Goal: Task Accomplishment & Management: Manage account settings

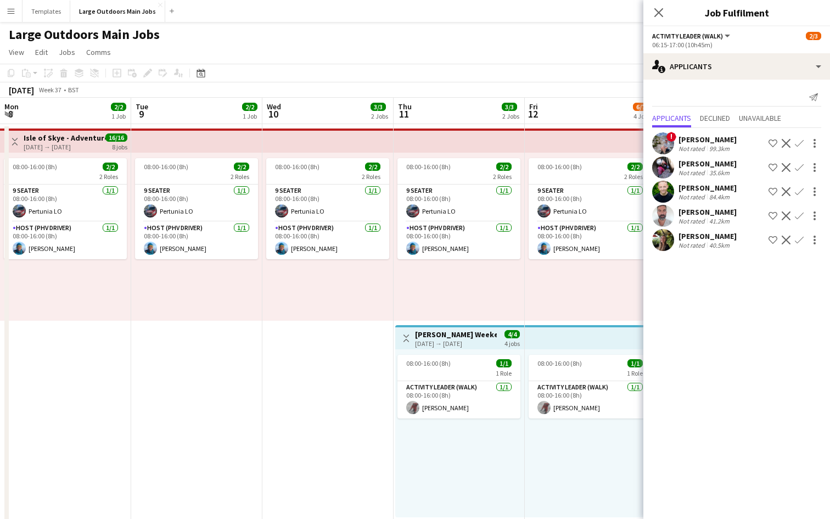
scroll to position [0, 387]
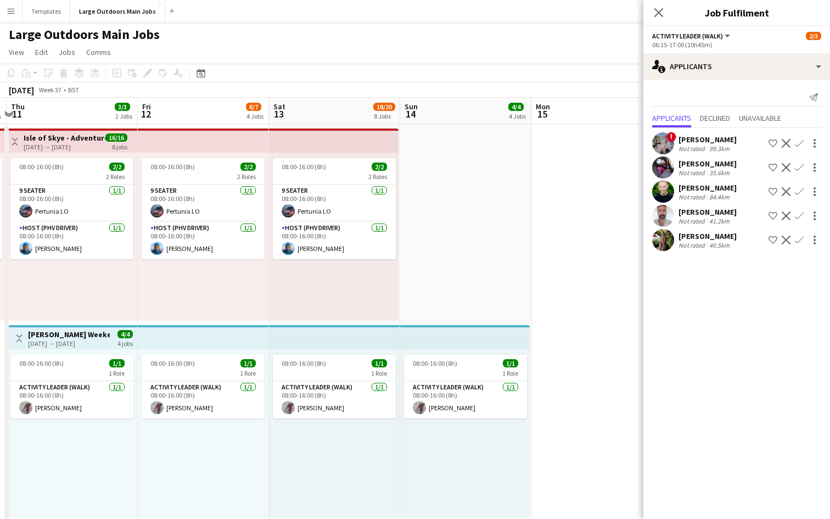
click at [12, 7] on app-icon "Menu" at bounding box center [11, 11] width 9 height 9
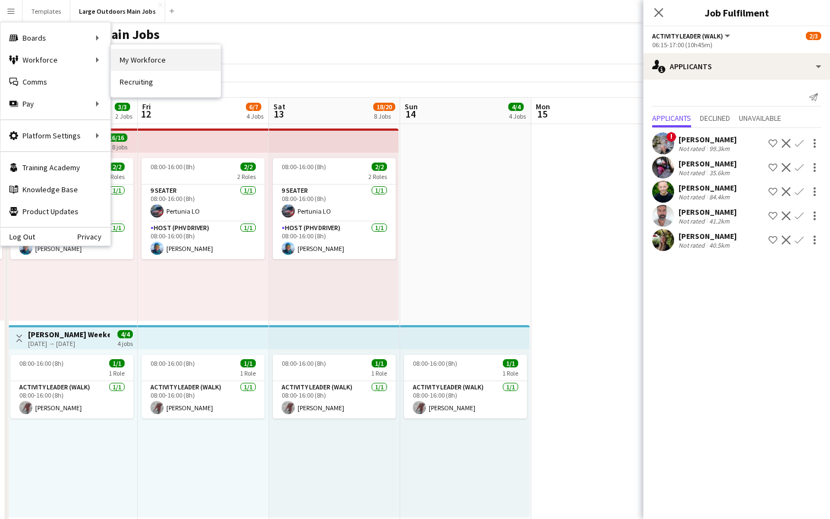
click at [140, 60] on link "My Workforce" at bounding box center [166, 60] width 110 height 22
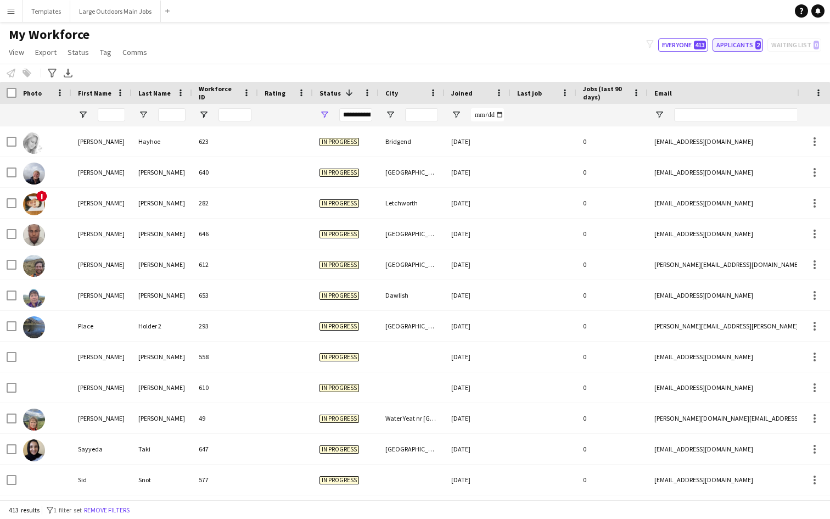
click at [748, 44] on button "Applicants 2" at bounding box center [737, 44] width 50 height 13
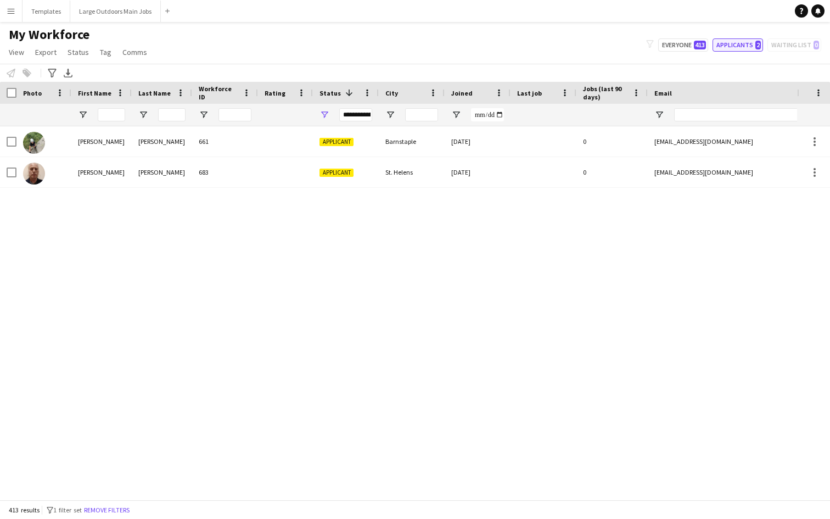
type input "**********"
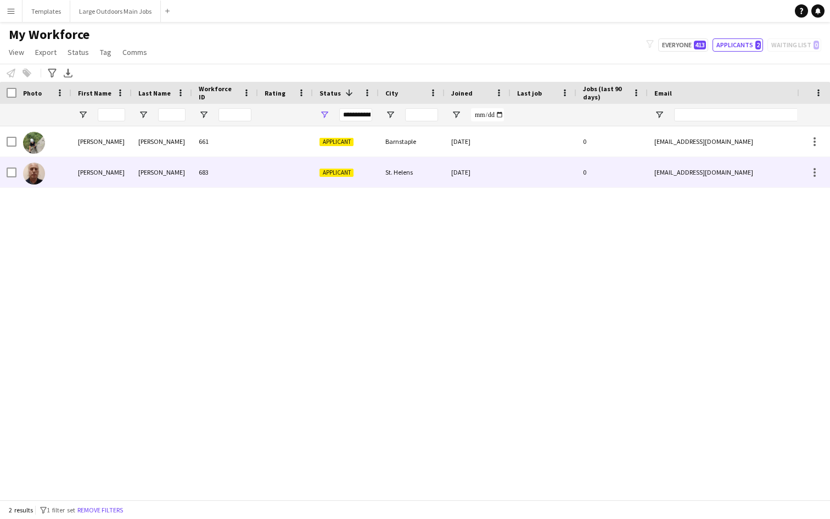
click at [360, 182] on div "Applicant" at bounding box center [346, 172] width 66 height 30
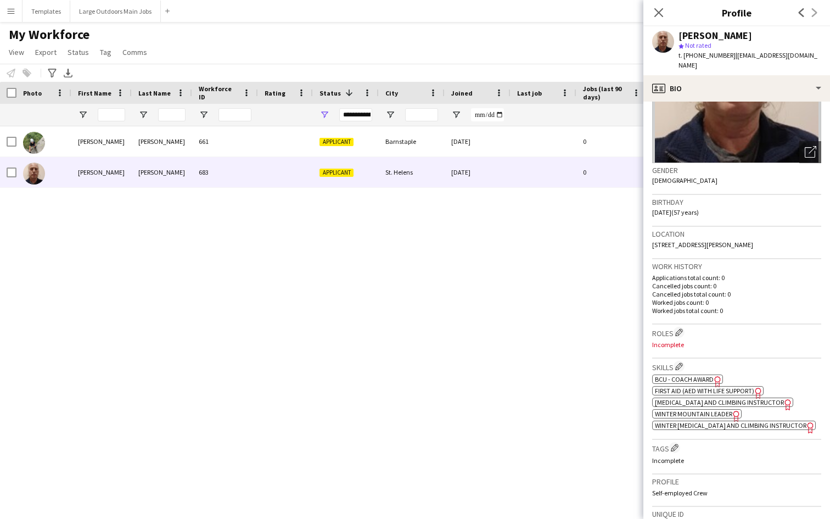
scroll to position [113, 0]
click at [679, 327] on app-icon "Edit crew company roles" at bounding box center [679, 331] width 8 height 8
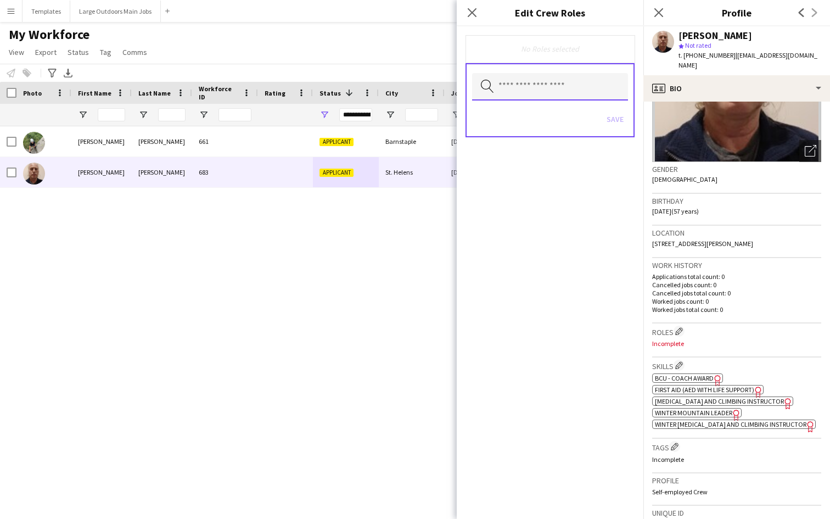
click at [555, 80] on input "text" at bounding box center [550, 86] width 156 height 27
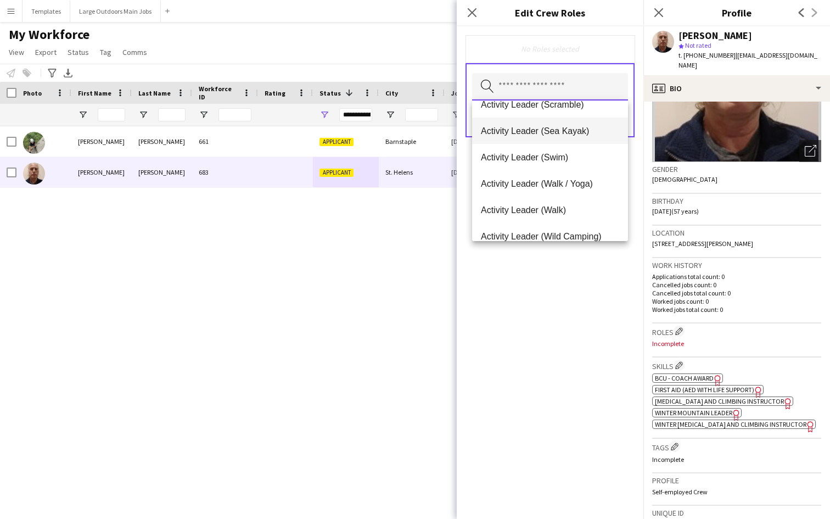
scroll to position [94, 0]
click at [531, 205] on span "Activity Leader (Walk)" at bounding box center [550, 209] width 138 height 10
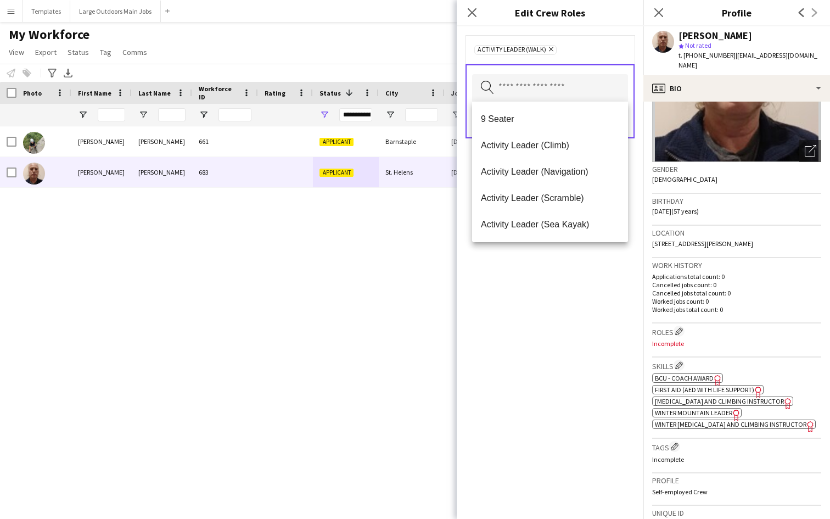
click at [605, 40] on div "Activity Leader (Walk) Remove" at bounding box center [549, 49] width 169 height 29
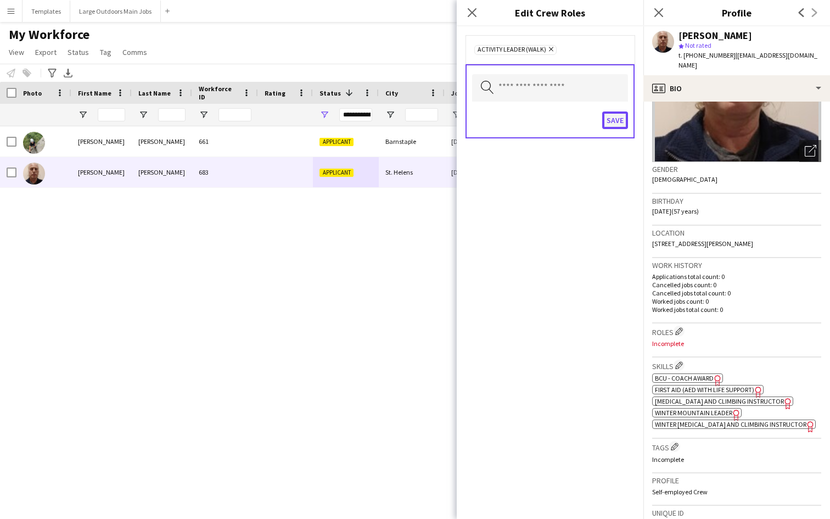
click at [612, 116] on button "Save" at bounding box center [615, 120] width 26 height 18
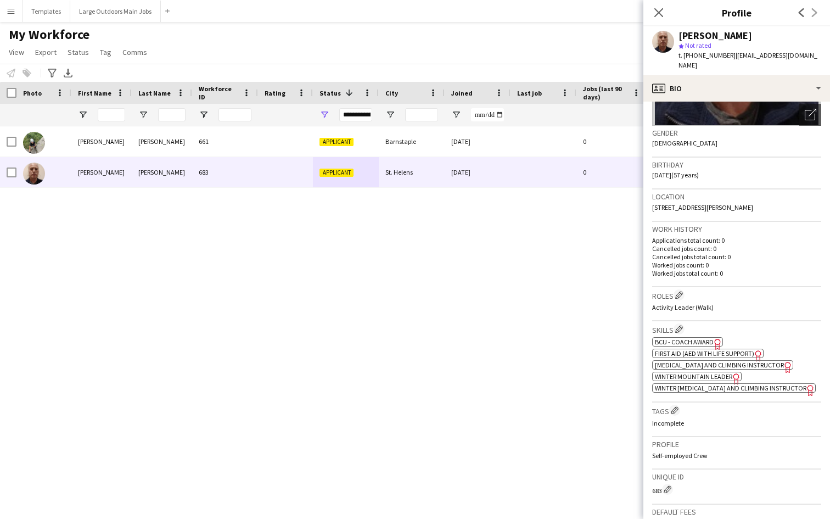
scroll to position [163, 0]
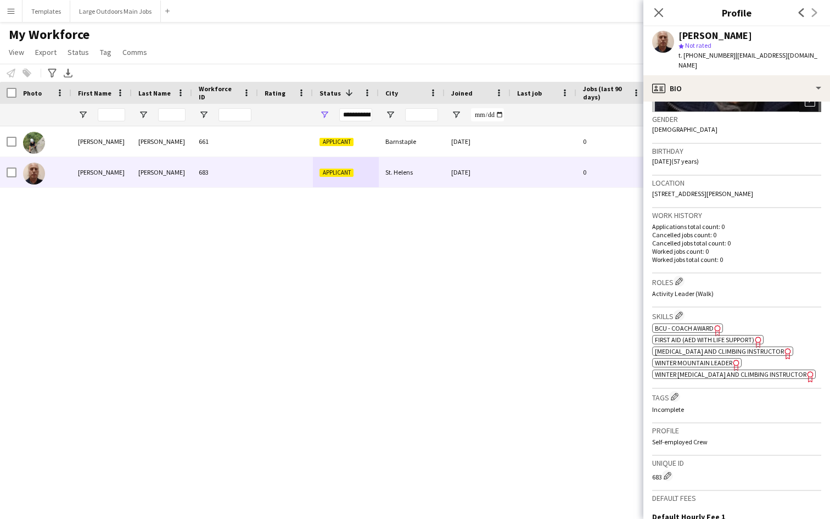
click at [679, 395] on h3 "Tags Edit crew company tags" at bounding box center [736, 397] width 169 height 12
click at [676, 392] on app-icon "Edit crew company tags" at bounding box center [674, 396] width 8 height 8
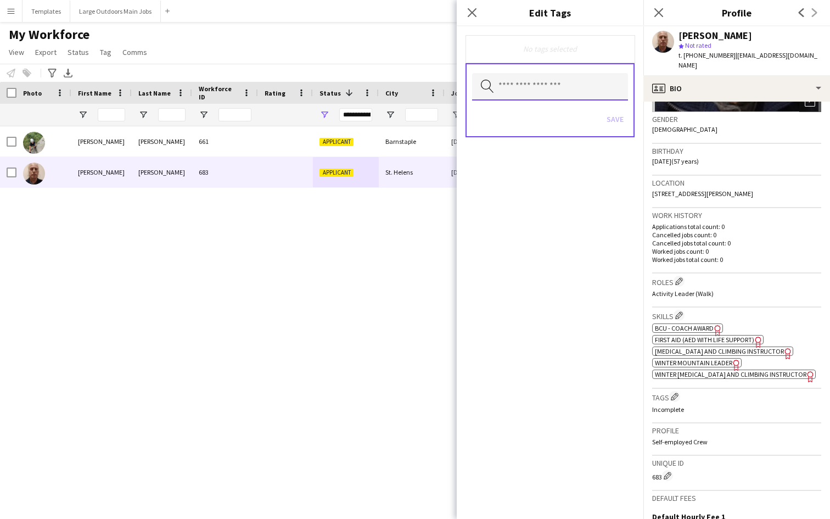
click at [578, 92] on input "text" at bounding box center [550, 86] width 156 height 27
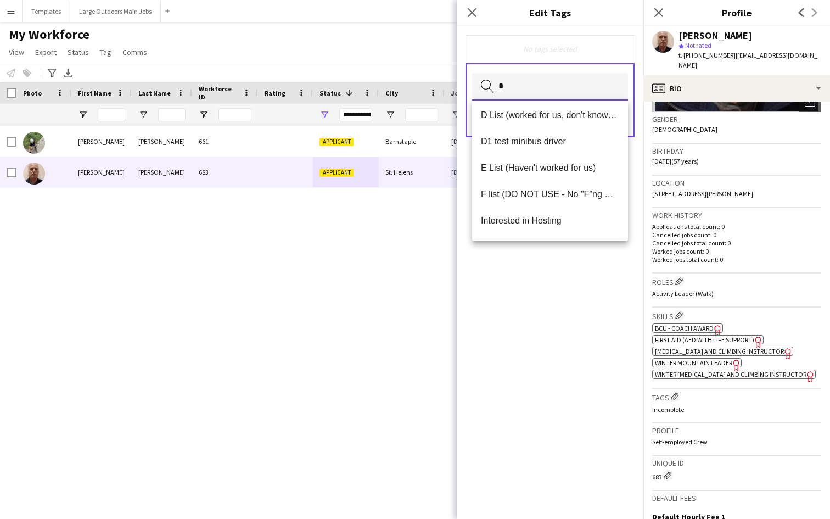
scroll to position [150, 0]
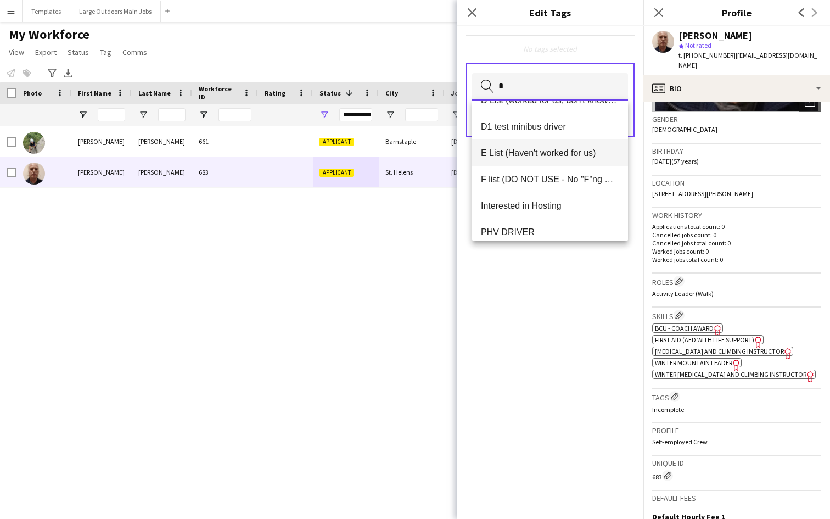
type input "*"
click at [551, 155] on span "E List (Haven't worked for us)" at bounding box center [550, 153] width 138 height 10
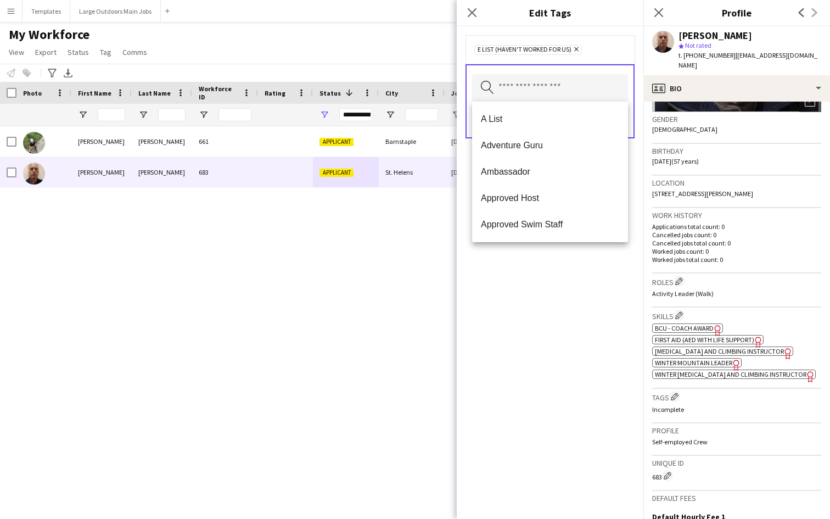
click at [517, 331] on div "E List (Haven't worked for us) Remove Search by tag name Save" at bounding box center [550, 272] width 187 height 492
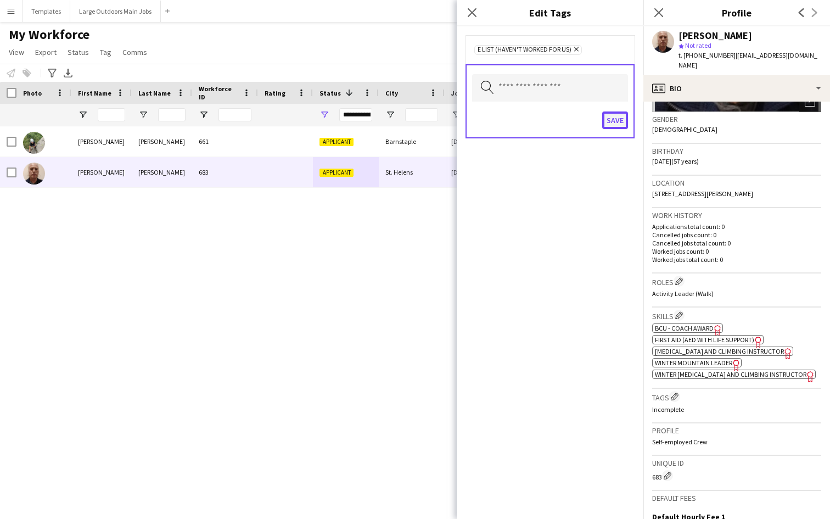
click at [608, 121] on button "Save" at bounding box center [615, 120] width 26 height 18
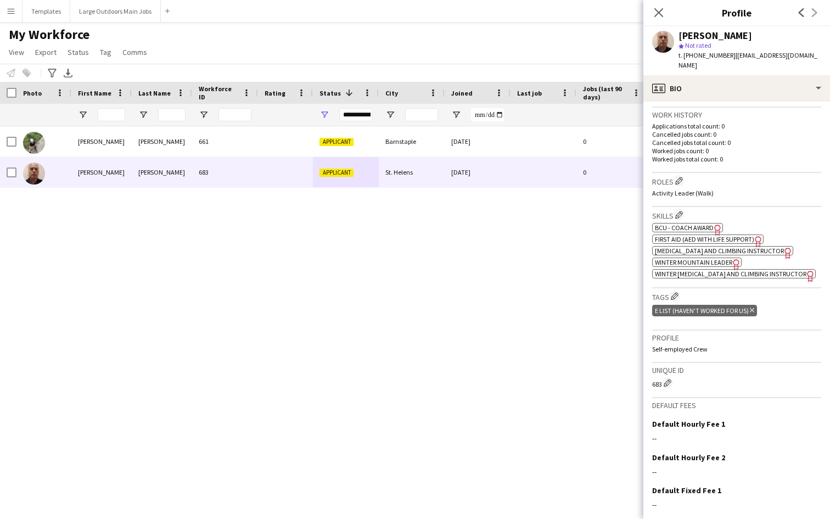
scroll to position [329, 0]
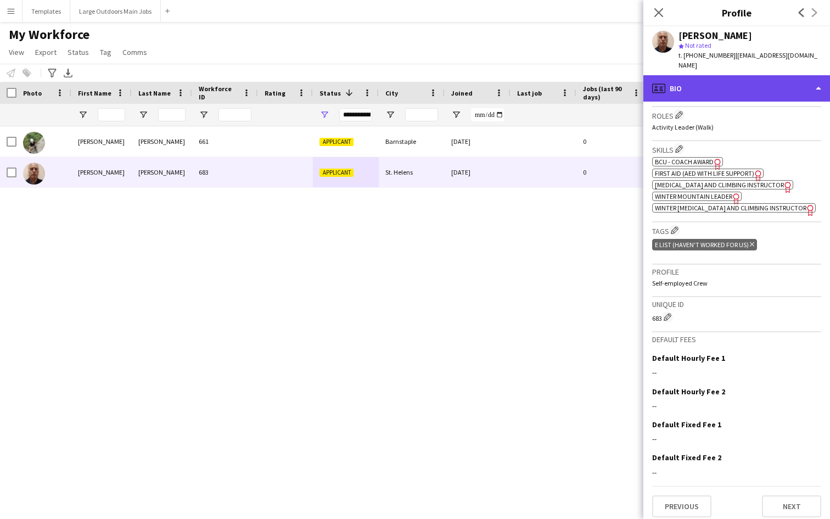
click at [765, 81] on div "profile Bio" at bounding box center [736, 88] width 187 height 26
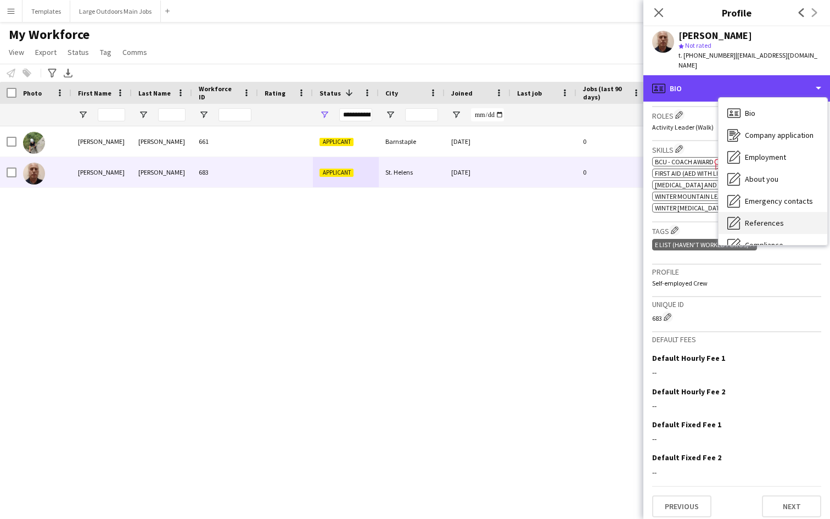
scroll to position [103, 0]
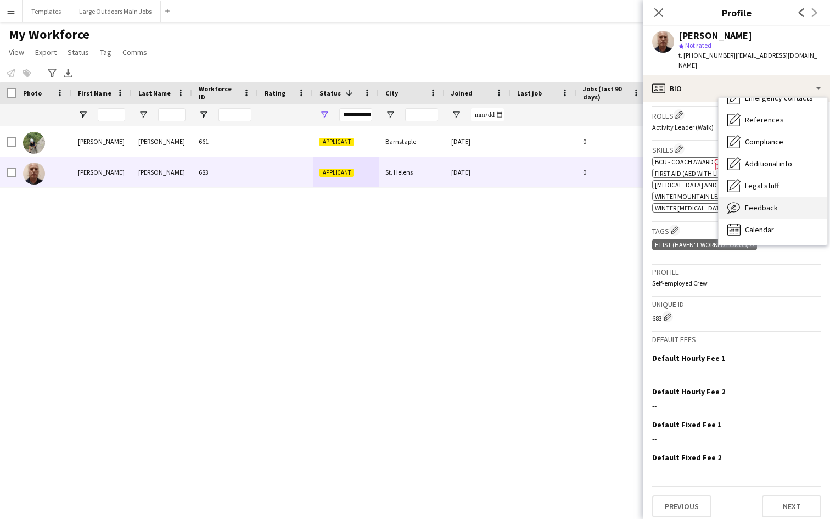
click at [756, 202] on span "Feedback" at bounding box center [761, 207] width 33 height 10
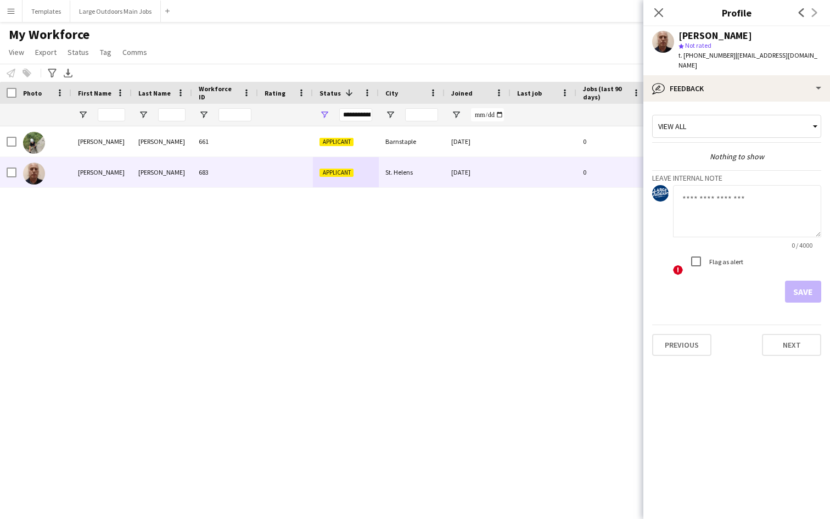
click at [710, 195] on textarea at bounding box center [747, 211] width 148 height 52
type textarea "*"
type textarea "**********"
click at [804, 280] on button "Save" at bounding box center [803, 291] width 36 height 22
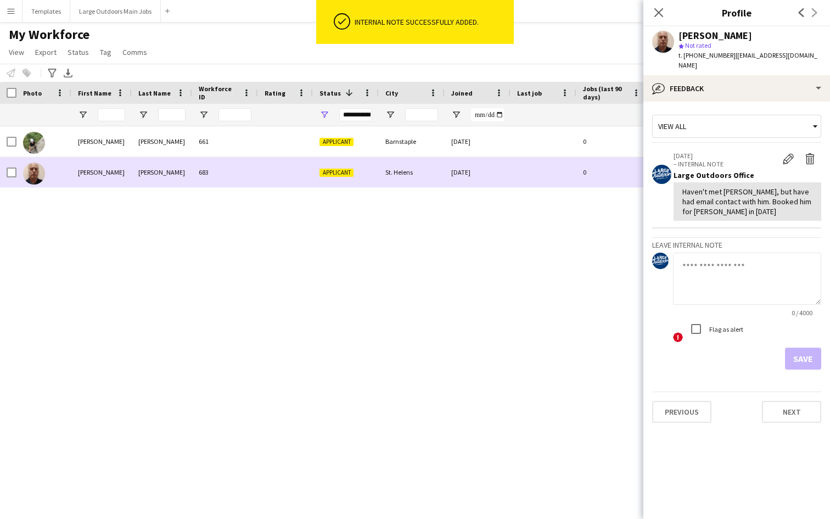
click at [391, 180] on div "St. Helens" at bounding box center [412, 172] width 66 height 30
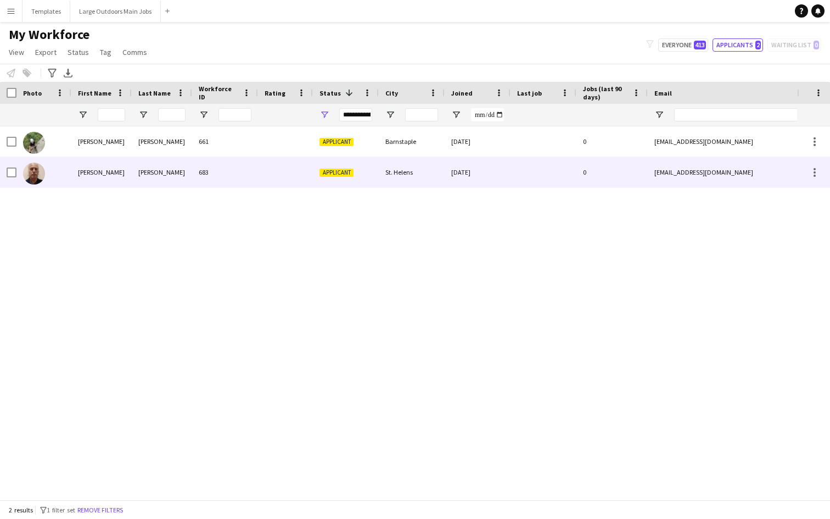
click at [543, 184] on div at bounding box center [543, 172] width 66 height 30
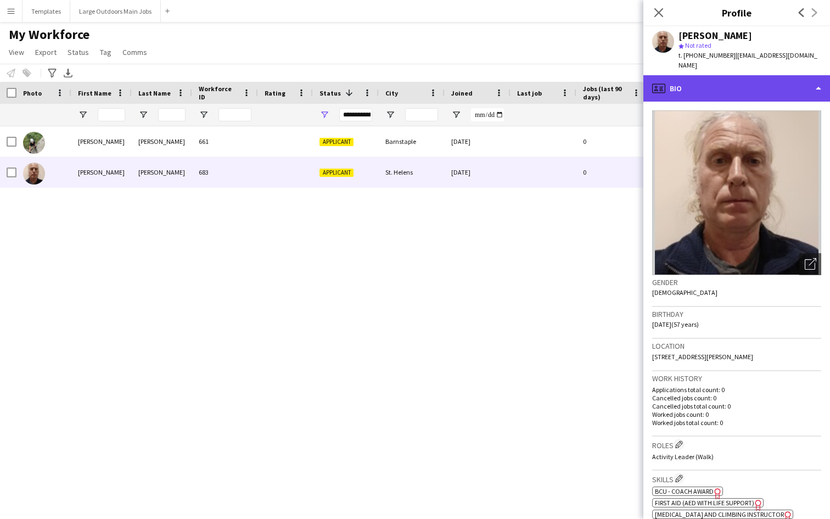
click at [792, 80] on div "profile Bio" at bounding box center [736, 88] width 187 height 26
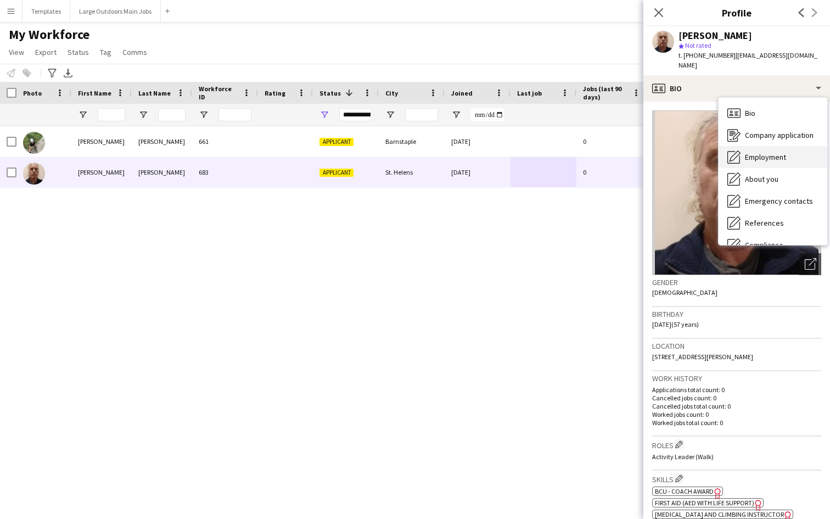
click at [776, 152] on span "Employment" at bounding box center [765, 157] width 41 height 10
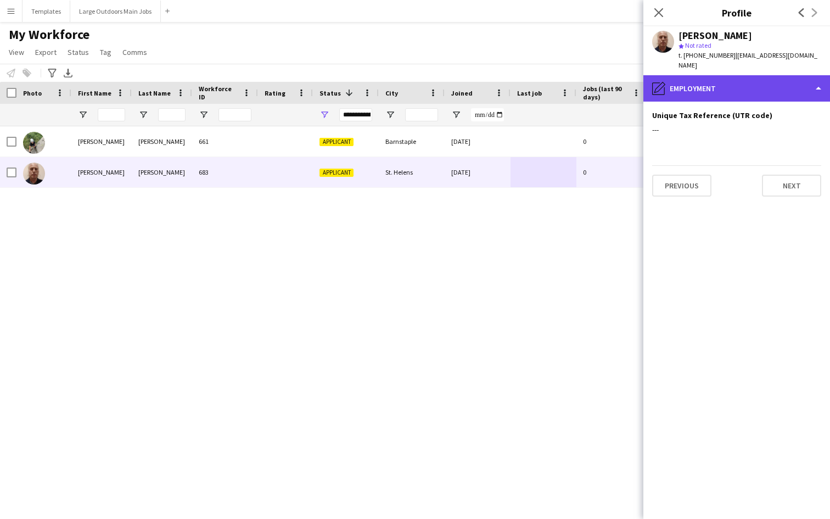
click at [798, 86] on div "pencil4 Employment" at bounding box center [736, 88] width 187 height 26
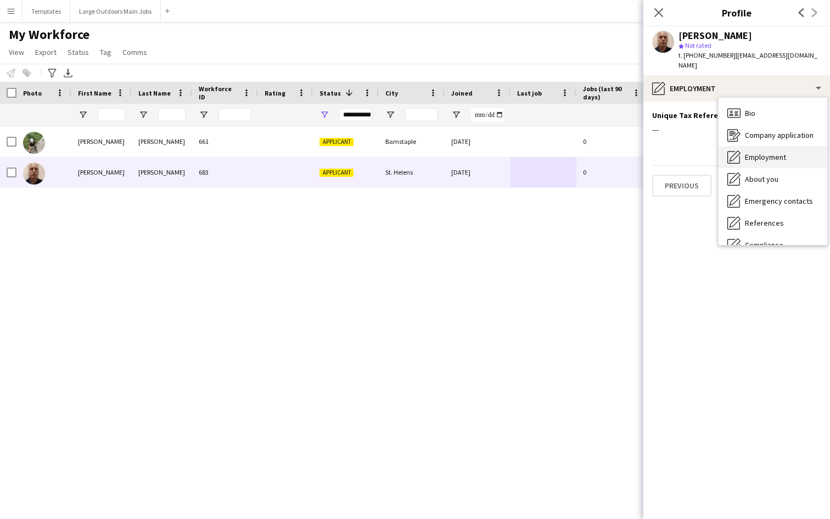
click at [787, 148] on div "Employment Employment" at bounding box center [772, 157] width 109 height 22
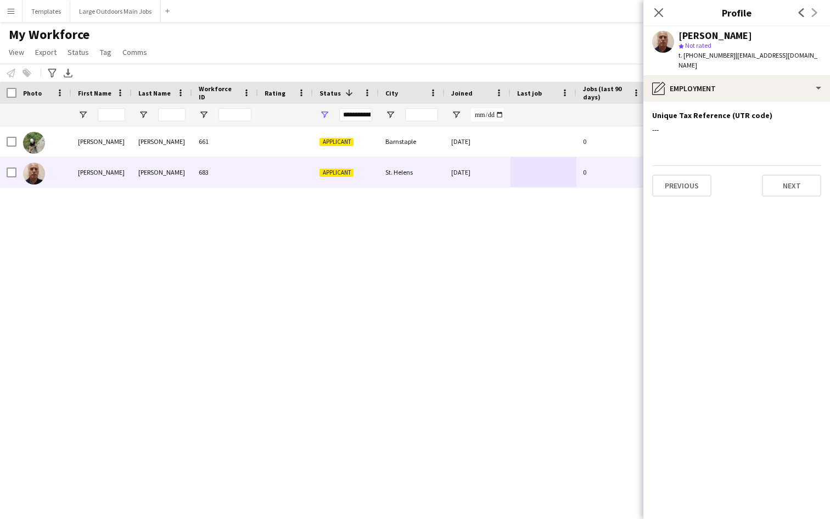
click at [794, 102] on app-section-data-types "Unique Tax Reference (UTR code) Edit this field --- Previous Next" at bounding box center [736, 310] width 187 height 417
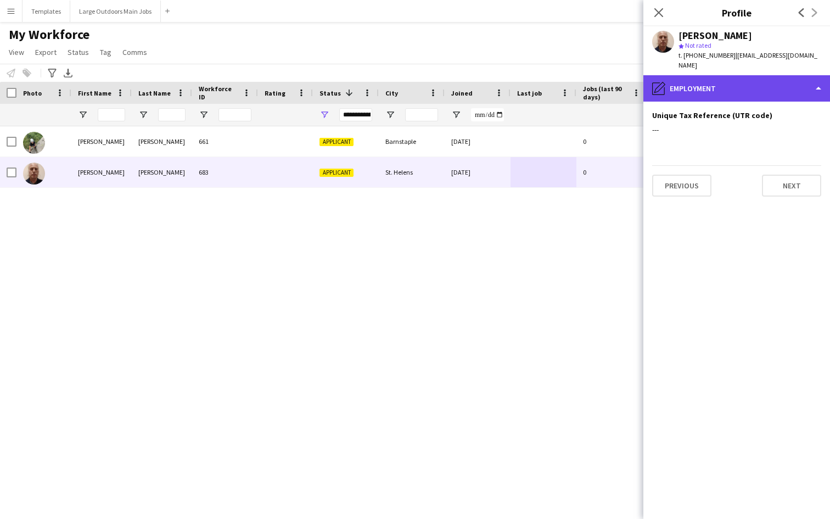
click at [796, 86] on div "pencil4 Employment" at bounding box center [736, 88] width 187 height 26
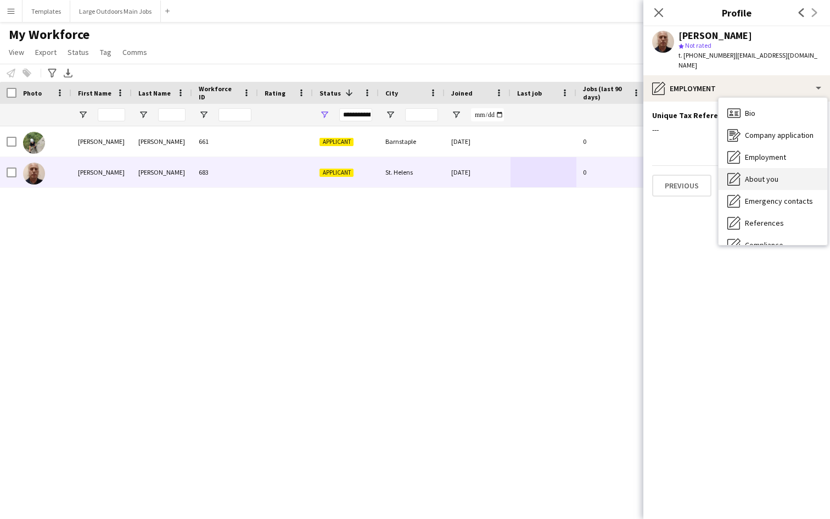
click at [780, 168] on div "About you About you" at bounding box center [772, 179] width 109 height 22
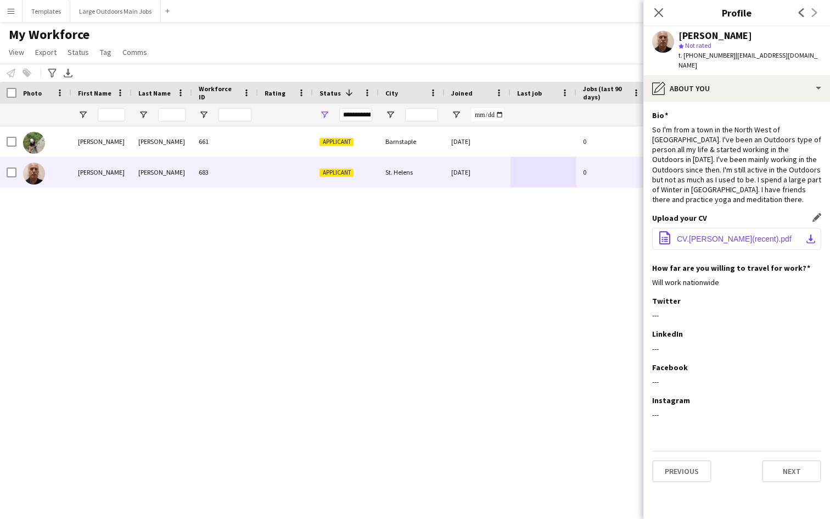
click at [741, 234] on span "CV.[PERSON_NAME](recent).pdf" at bounding box center [734, 238] width 115 height 9
click at [684, 460] on button "Previous" at bounding box center [681, 471] width 59 height 22
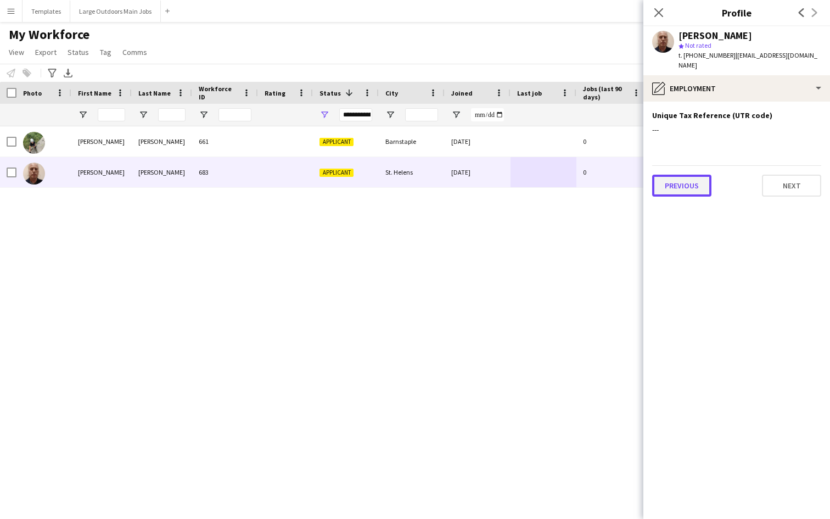
click at [686, 177] on button "Previous" at bounding box center [681, 185] width 59 height 22
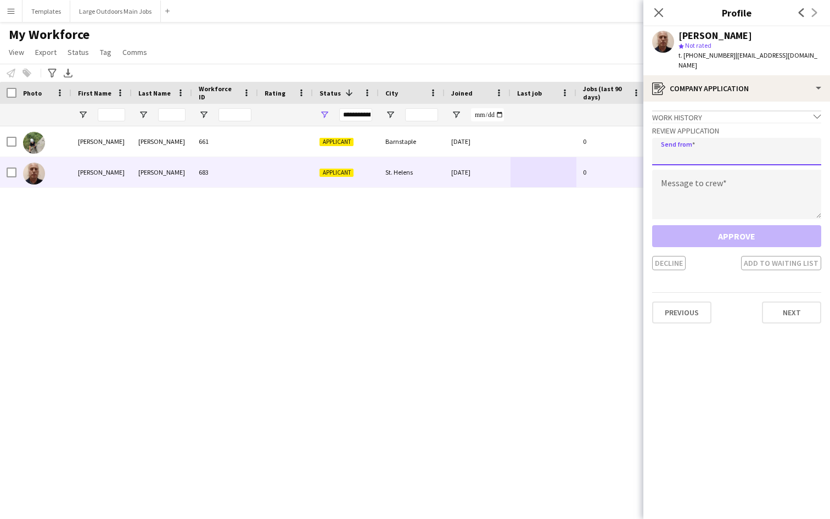
click at [708, 145] on input "email" at bounding box center [736, 151] width 169 height 27
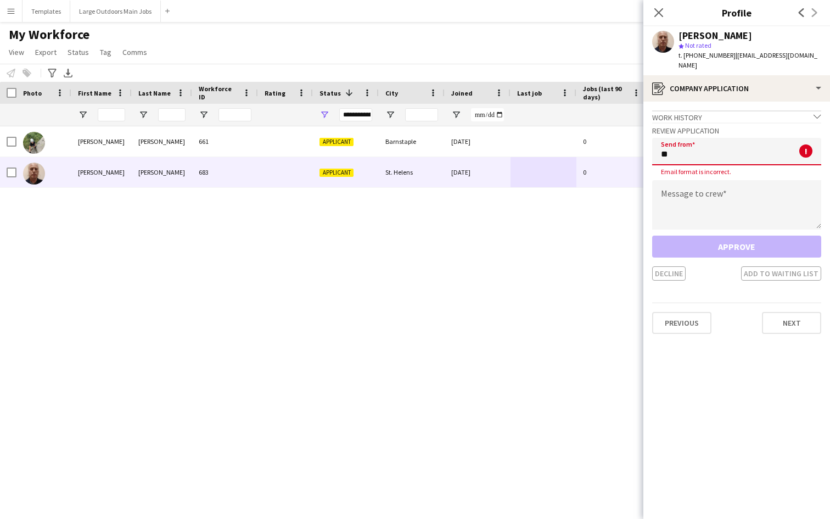
type input "*"
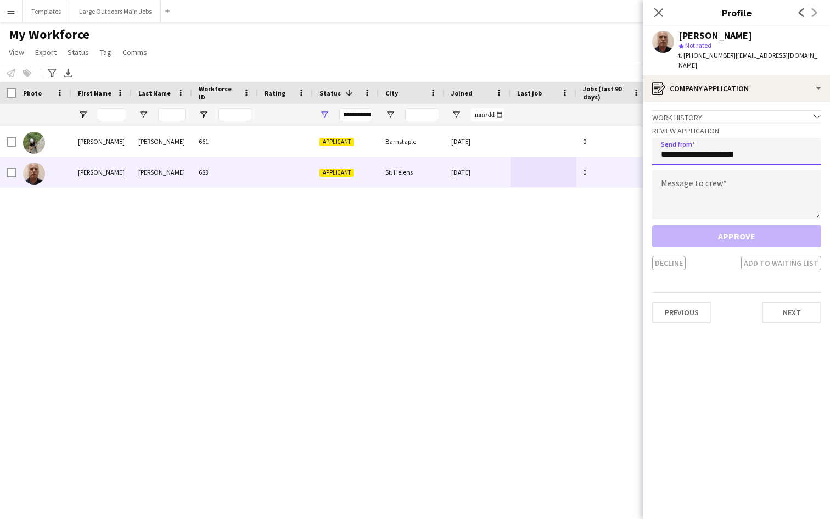
drag, startPoint x: 678, startPoint y: 147, endPoint x: 653, endPoint y: 147, distance: 24.1
click at [653, 147] on input "**********" at bounding box center [736, 151] width 169 height 27
type input "**********"
click at [679, 178] on textarea at bounding box center [736, 194] width 169 height 49
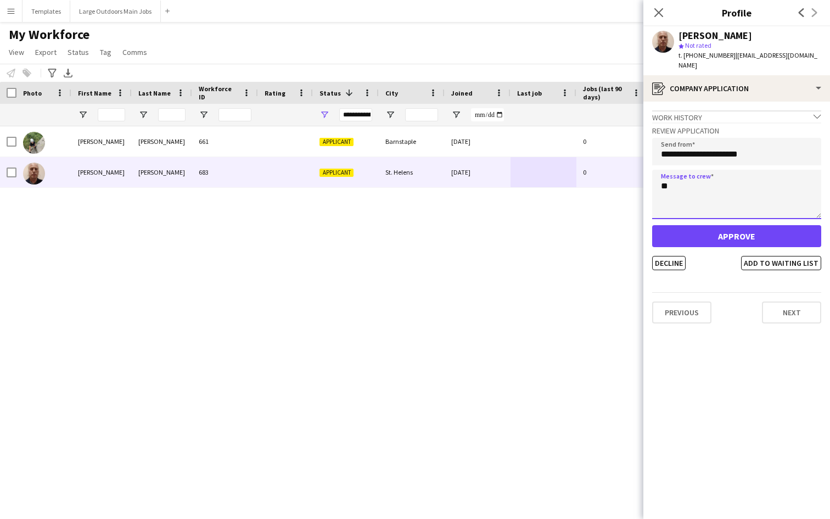
type textarea "*"
paste textarea "**********"
type textarea "**********"
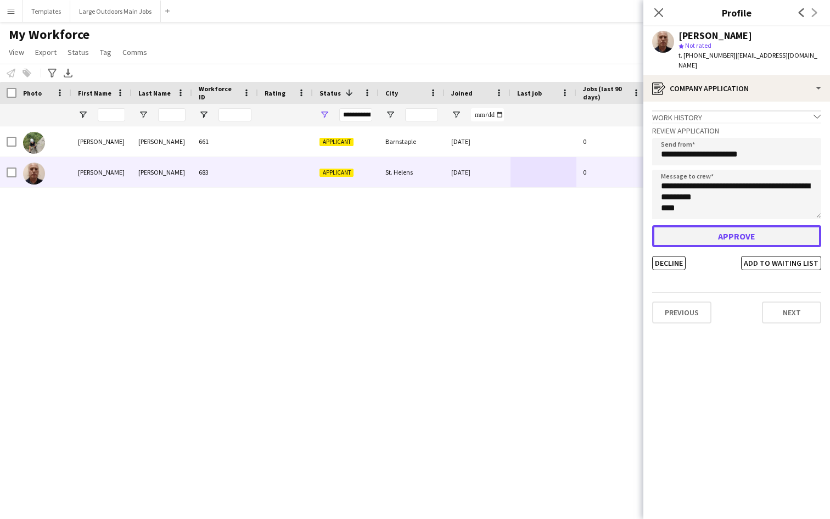
click at [740, 227] on button "Approve" at bounding box center [736, 236] width 169 height 22
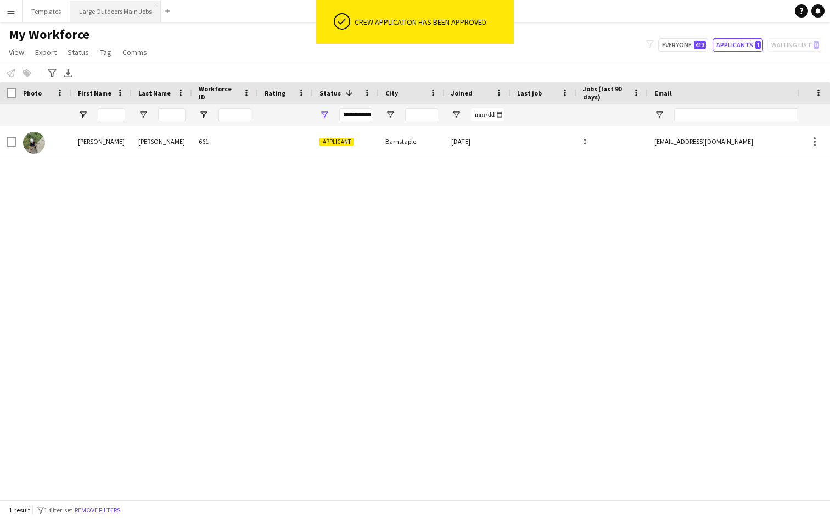
click at [114, 21] on button "Large Outdoors Main Jobs Close" at bounding box center [115, 11] width 91 height 21
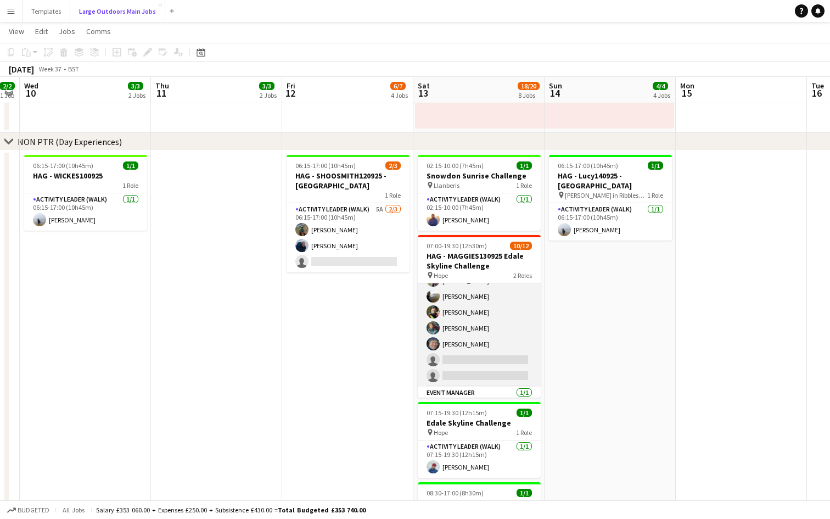
scroll to position [94, 0]
click at [481, 346] on app-card-role "Activity Leader (Walk) [DATE] 07:00-19:30 (12h30m) [PERSON_NAME] [PERSON_NAME] …" at bounding box center [479, 287] width 123 height 196
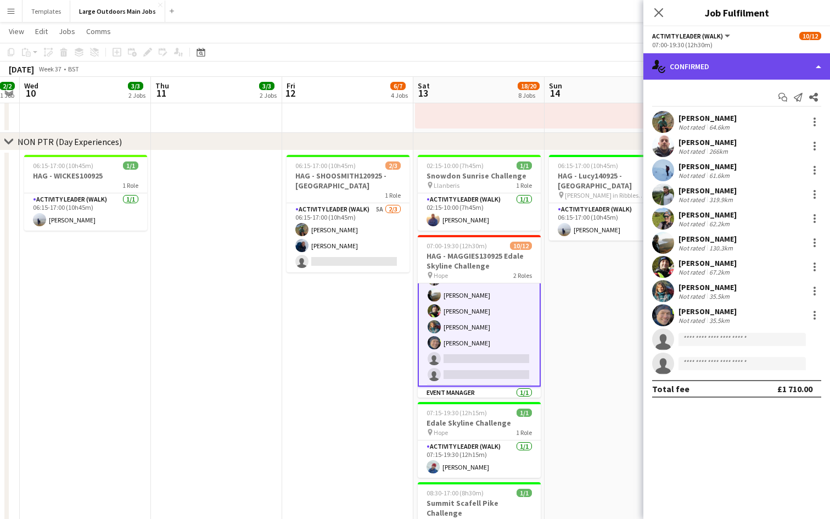
click at [774, 66] on div "single-neutral-actions-check-2 Confirmed" at bounding box center [736, 66] width 187 height 26
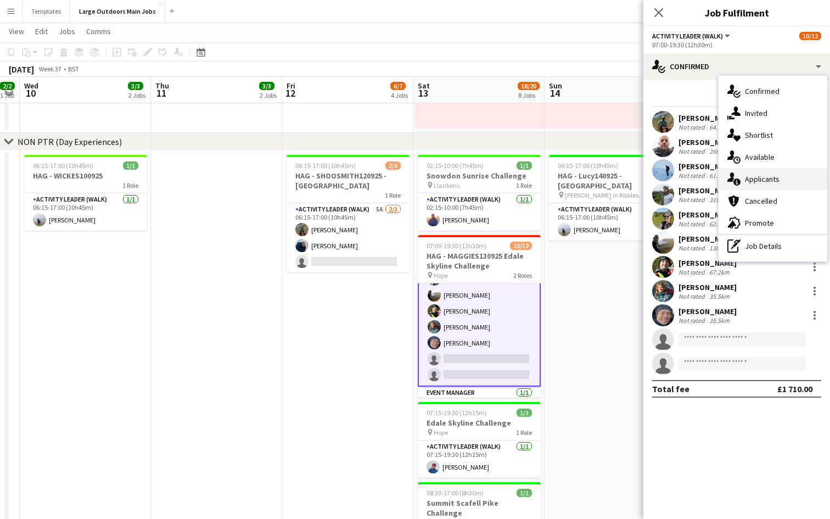
click at [768, 173] on div "single-neutral-actions-information Applicants" at bounding box center [772, 179] width 109 height 22
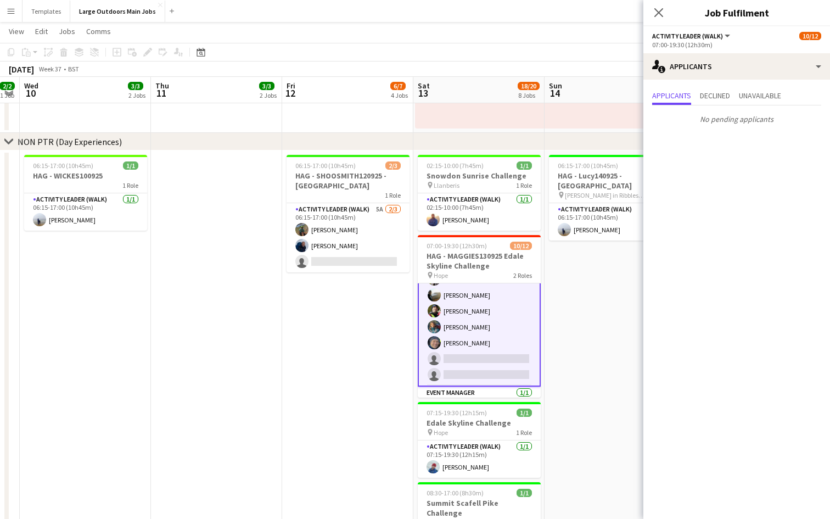
click at [474, 365] on app-card-role "Activity Leader (Walk) [DATE] 07:00-19:30 (12h30m) [PERSON_NAME] [PERSON_NAME] …" at bounding box center [479, 287] width 123 height 199
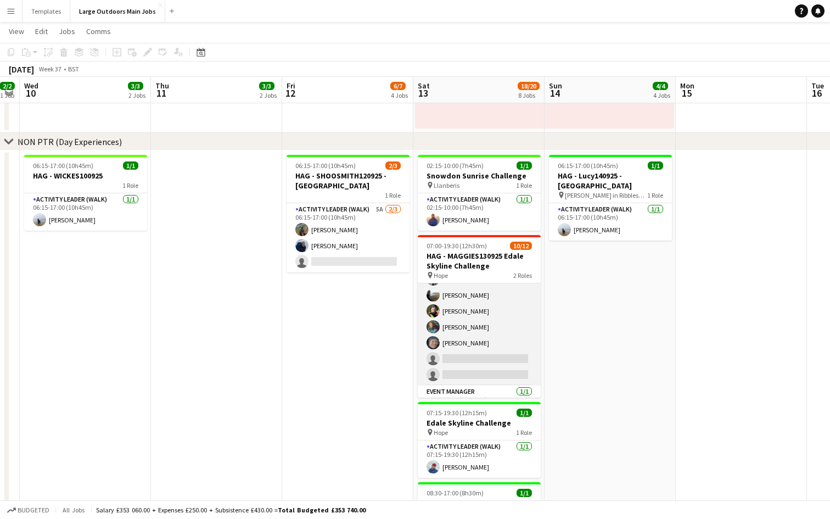
click at [474, 358] on app-card-role "Activity Leader (Walk) [DATE] 07:00-19:30 (12h30m) [PERSON_NAME] [PERSON_NAME] …" at bounding box center [479, 287] width 123 height 196
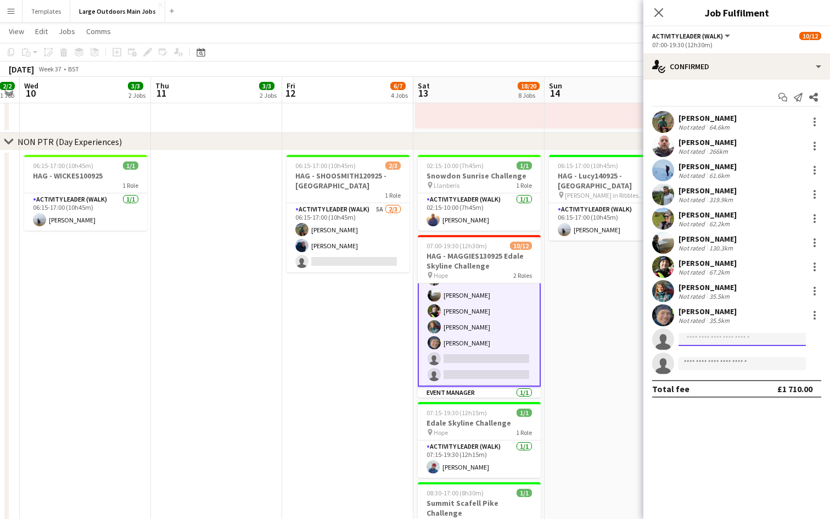
click at [698, 339] on input at bounding box center [741, 339] width 127 height 13
type input "*****"
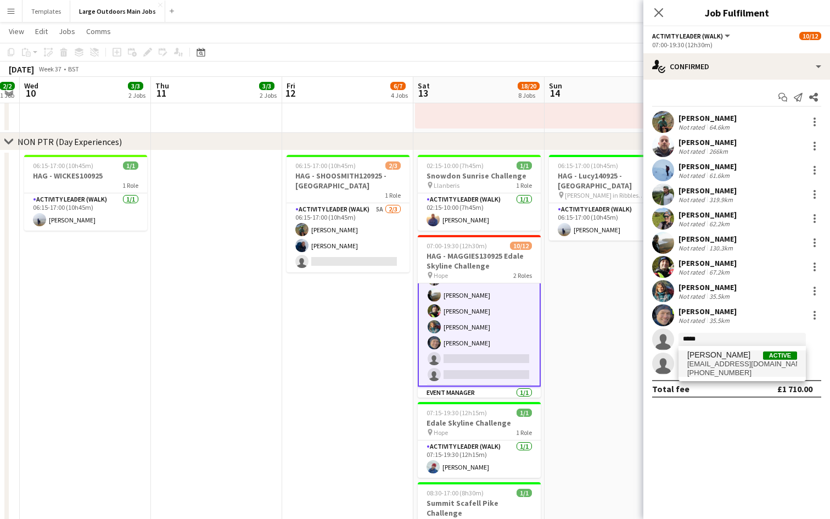
click at [712, 370] on span "[PHONE_NUMBER]" at bounding box center [742, 372] width 110 height 9
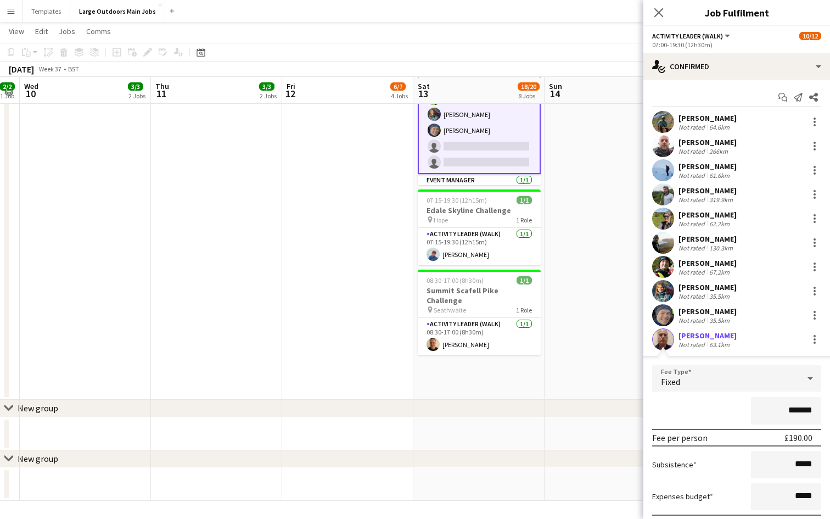
scroll to position [105, 0]
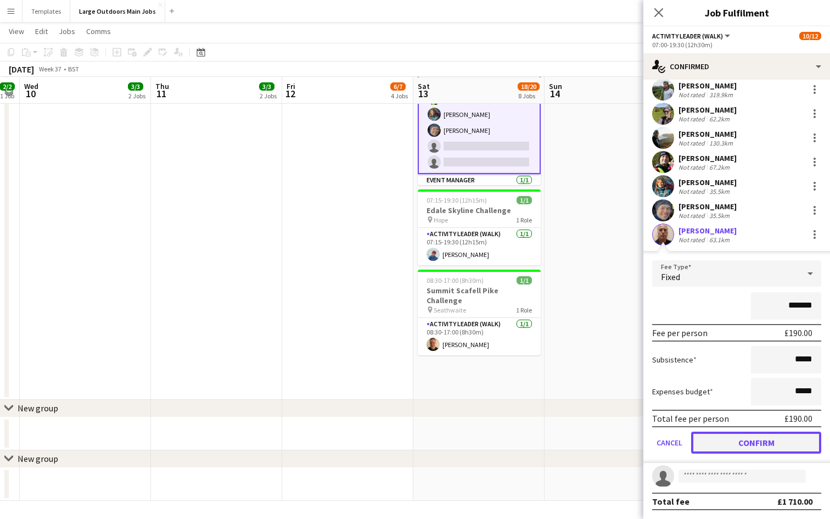
click at [765, 446] on button "Confirm" at bounding box center [756, 442] width 130 height 22
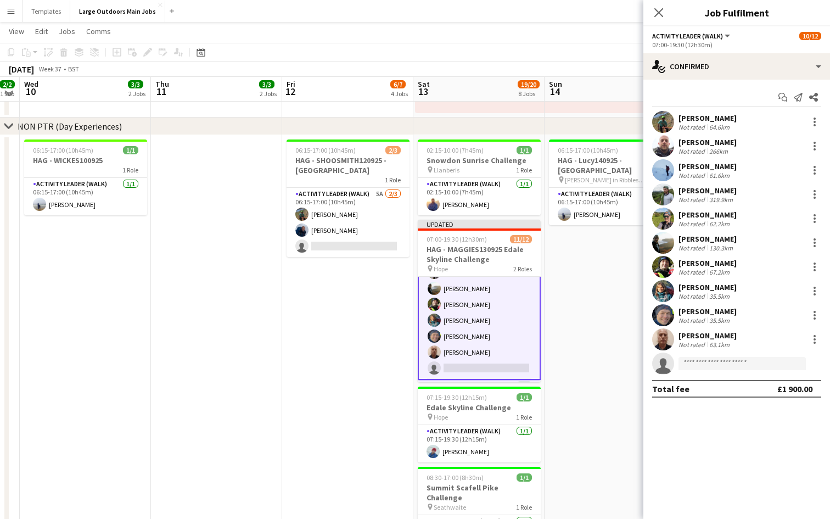
scroll to position [793, 0]
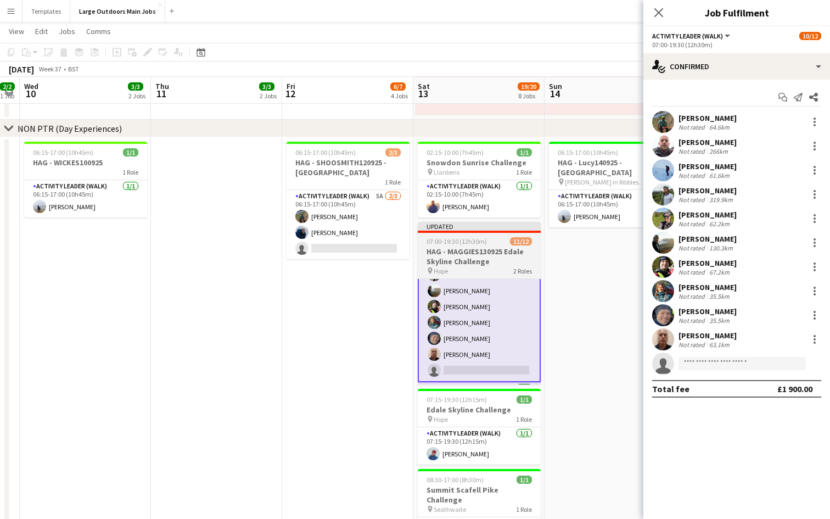
click at [474, 247] on h3 "HAG - MAGGIES130925 Edale Skyline Challenge" at bounding box center [479, 256] width 123 height 20
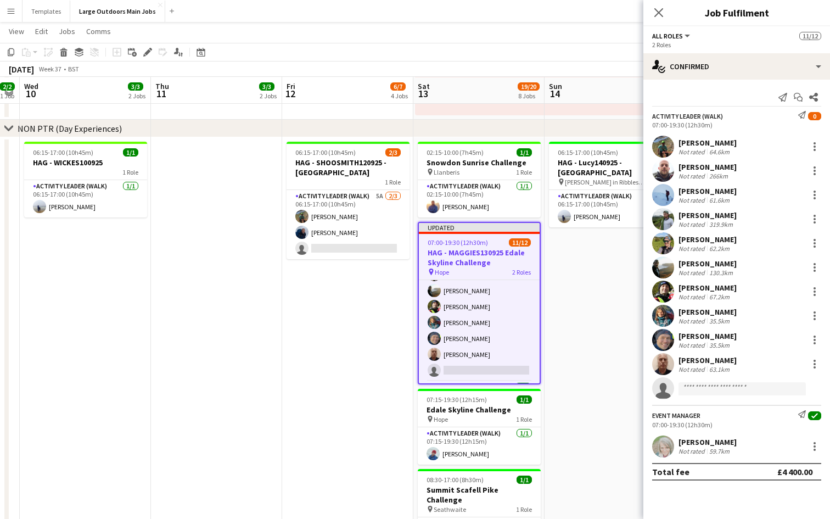
scroll to position [94, 0]
click at [471, 256] on h3 "HAG - MAGGIES130925 Edale Skyline Challenge" at bounding box center [479, 257] width 121 height 20
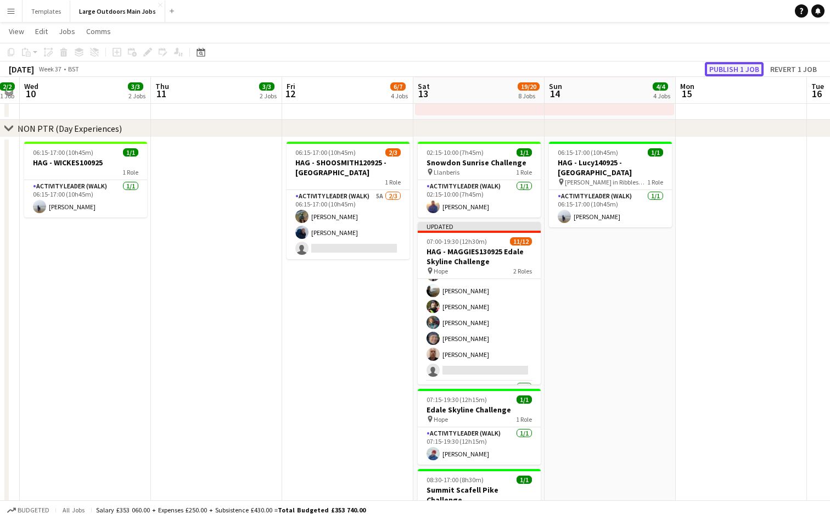
click at [739, 66] on button "Publish 1 job" at bounding box center [734, 69] width 59 height 14
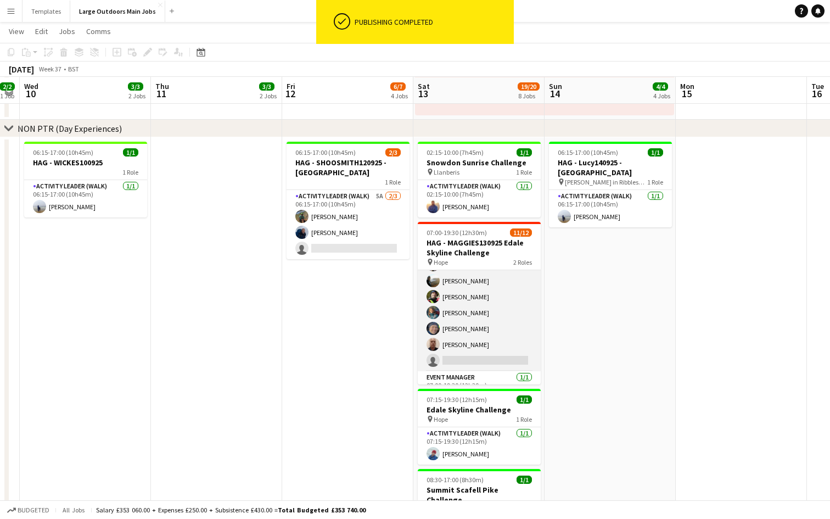
scroll to position [120, 0]
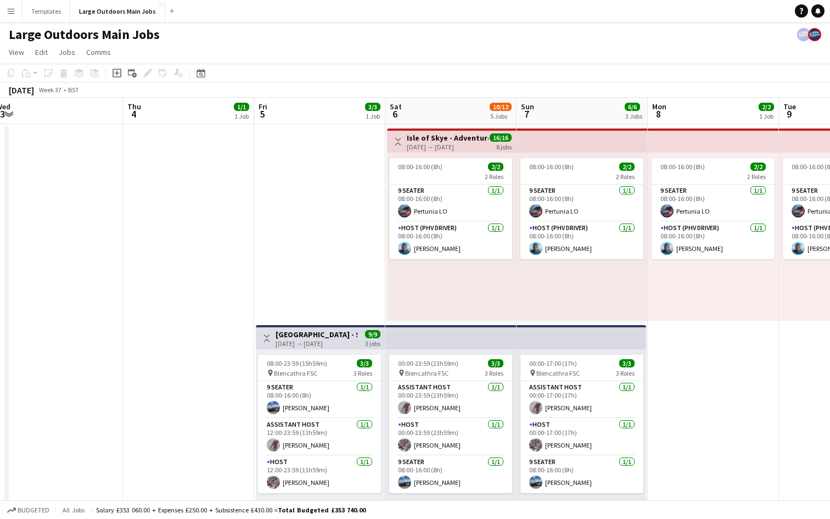
scroll to position [0, 320]
